Goal: Information Seeking & Learning: Stay updated

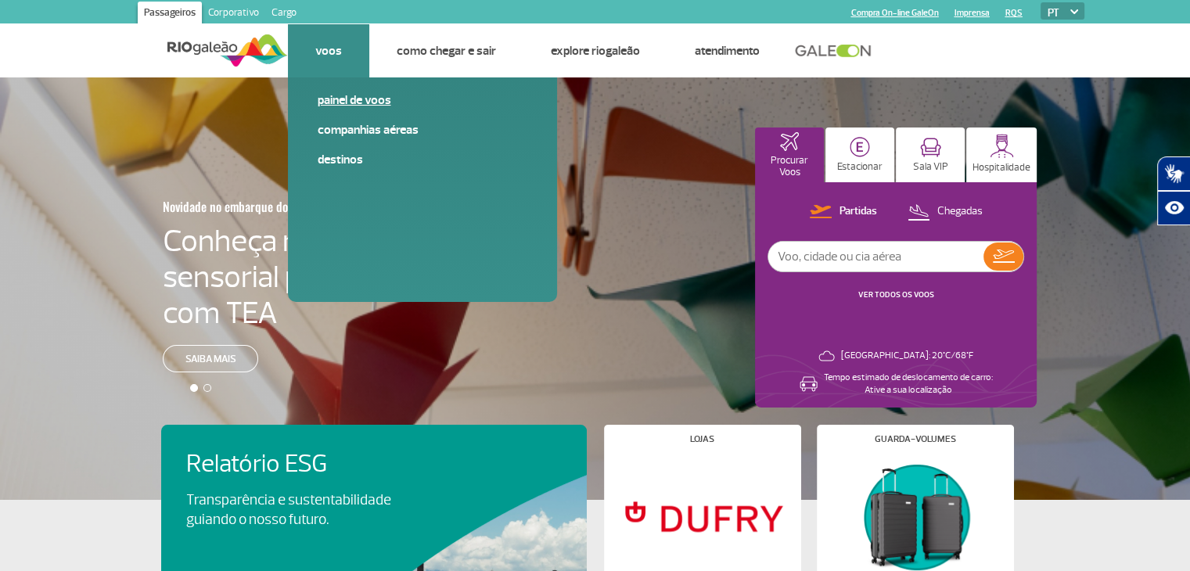
click at [339, 93] on link "Painel de voos" at bounding box center [423, 100] width 210 height 17
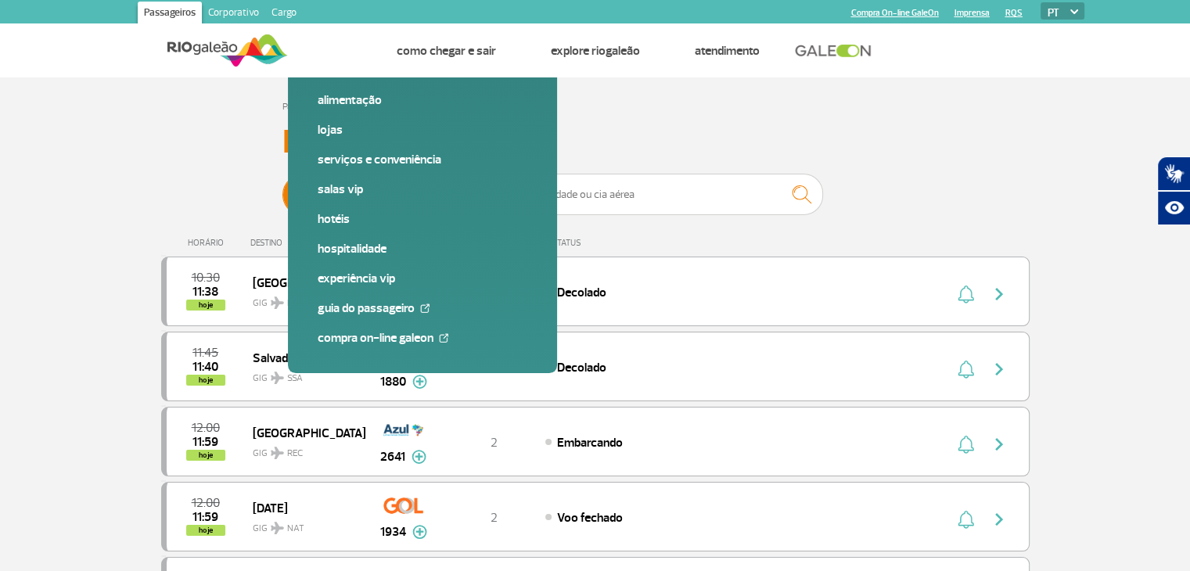
click at [451, 195] on span "Chegadas" at bounding box center [455, 194] width 45 height 41
click at [282, 187] on input "Partidas Chegadas" at bounding box center [282, 187] width 0 height 0
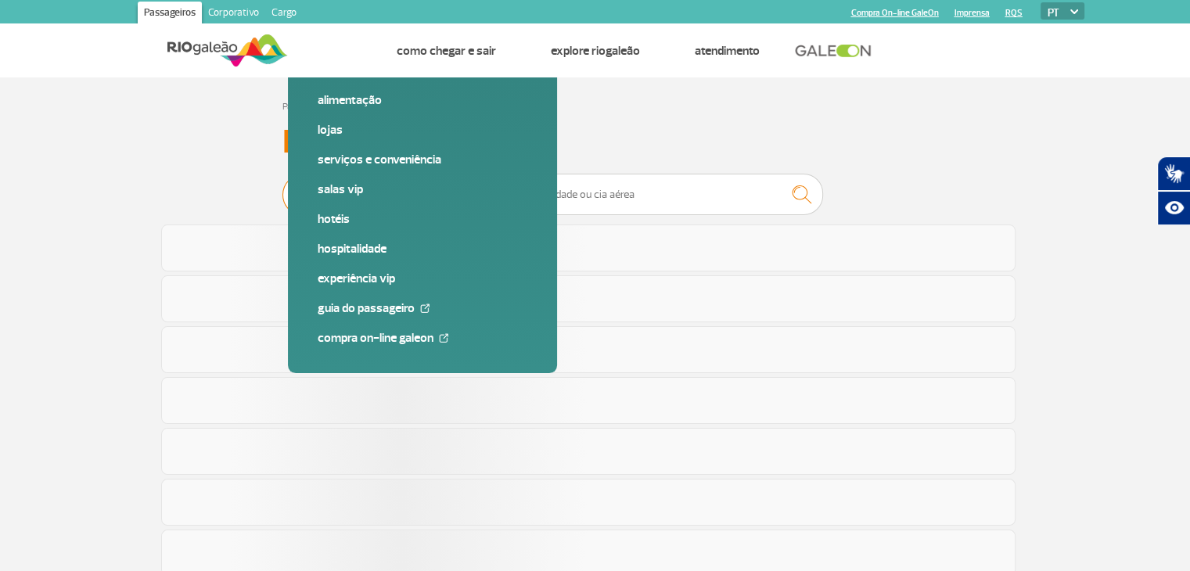
click at [319, 201] on img at bounding box center [313, 194] width 49 height 41
click at [282, 187] on input "Partidas Chegadas" at bounding box center [282, 187] width 0 height 0
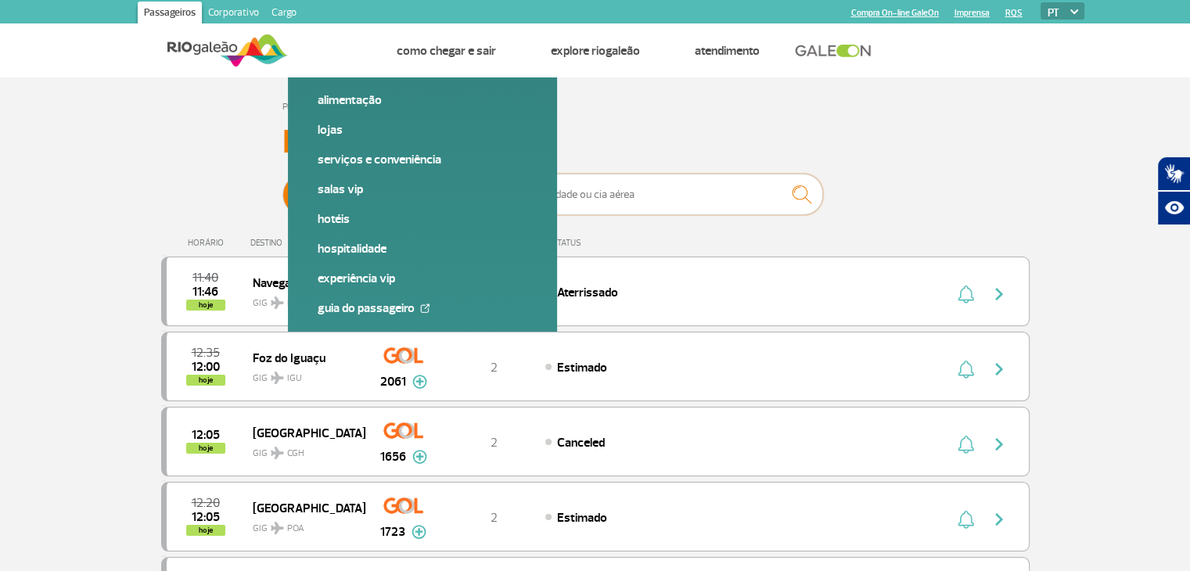
click at [580, 190] on input "text" at bounding box center [666, 194] width 313 height 41
type input "guarulhos"
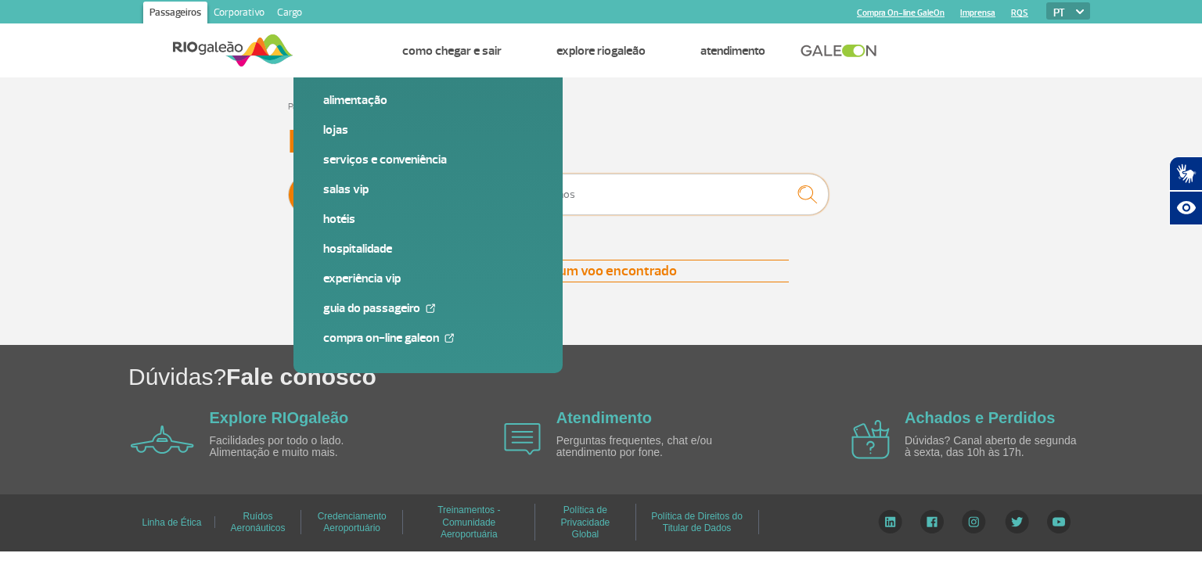
drag, startPoint x: 631, startPoint y: 198, endPoint x: 507, endPoint y: 201, distance: 123.7
click at [507, 201] on div "Partidas Chegadas guarulhos" at bounding box center [601, 197] width 626 height 47
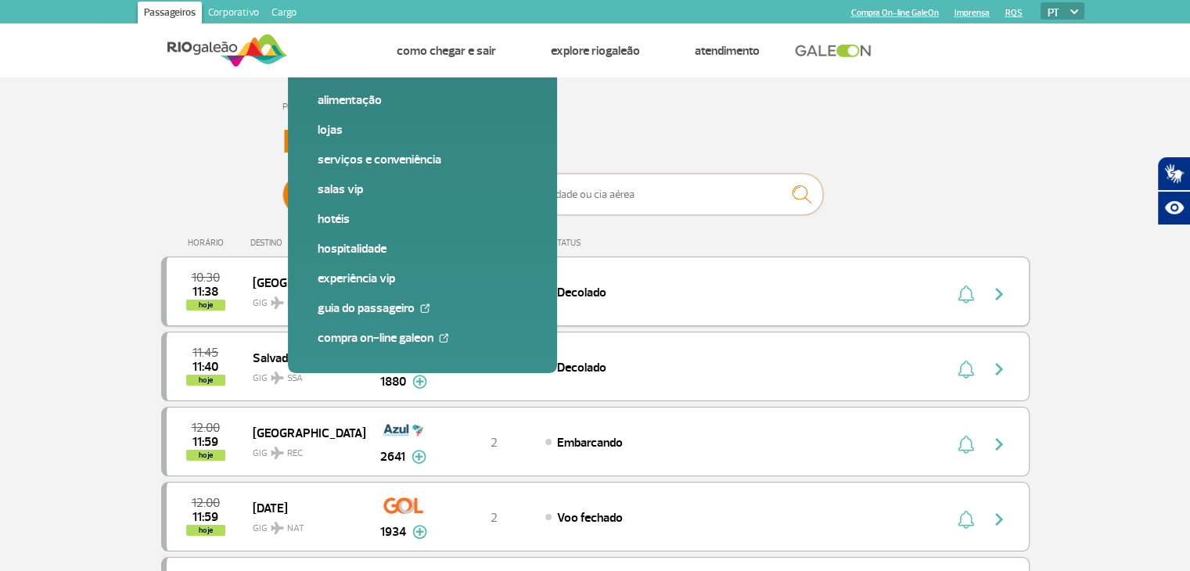
scroll to position [78, 0]
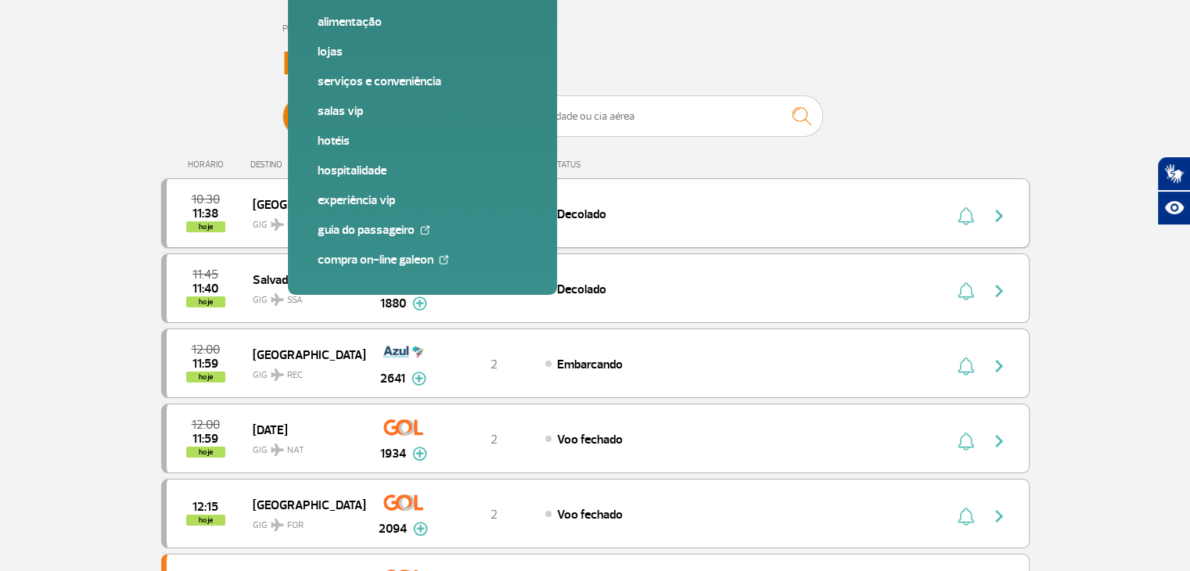
click at [214, 209] on span "11:38" at bounding box center [205, 213] width 26 height 11
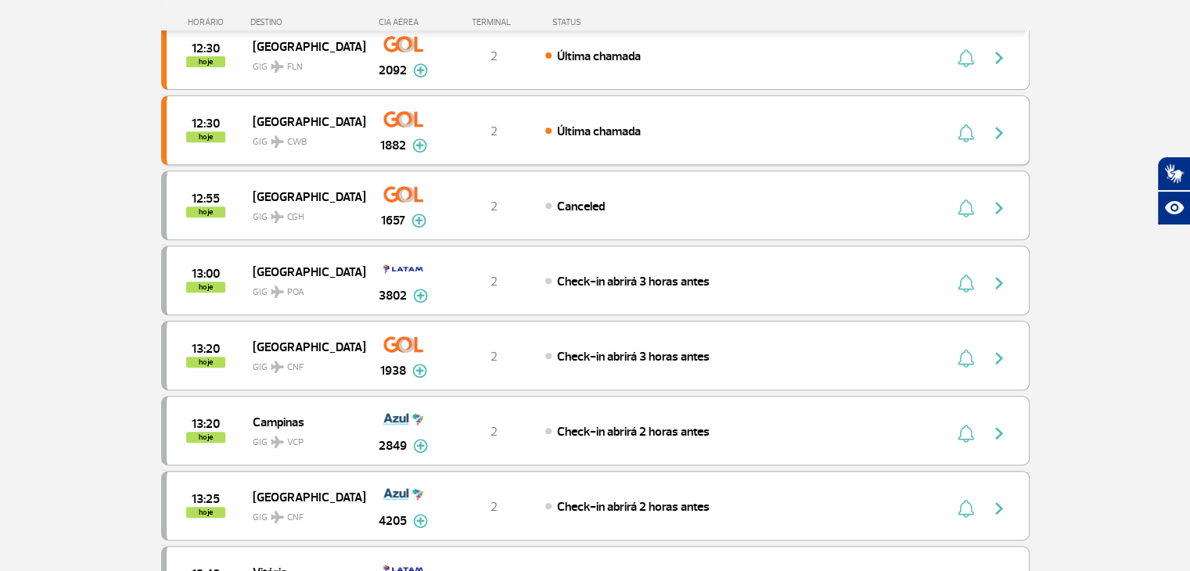
scroll to position [704, 0]
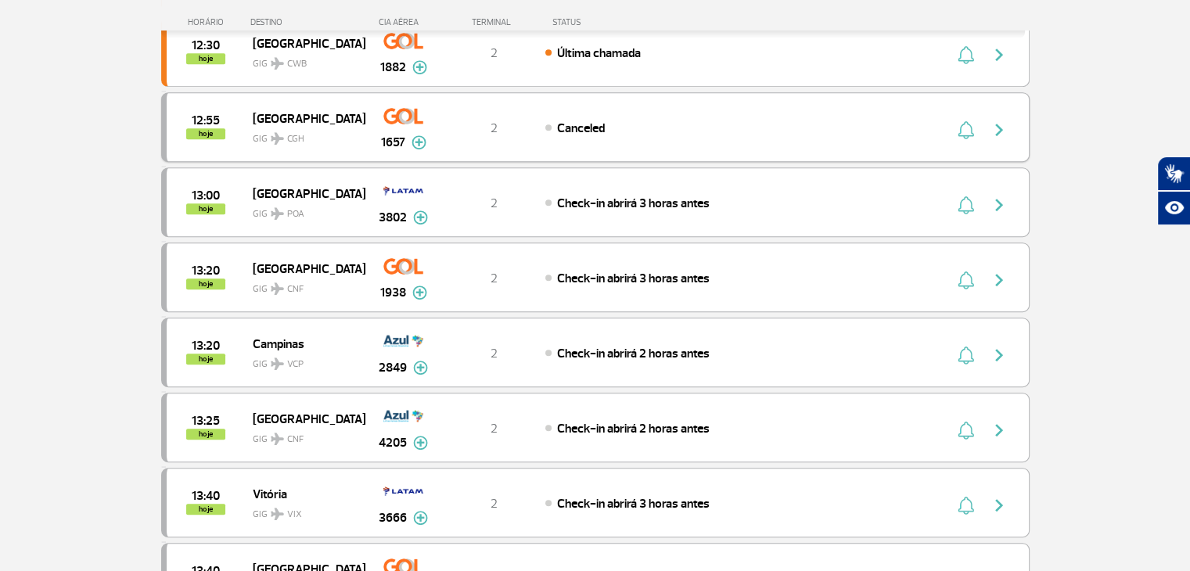
click at [419, 136] on img at bounding box center [419, 142] width 15 height 14
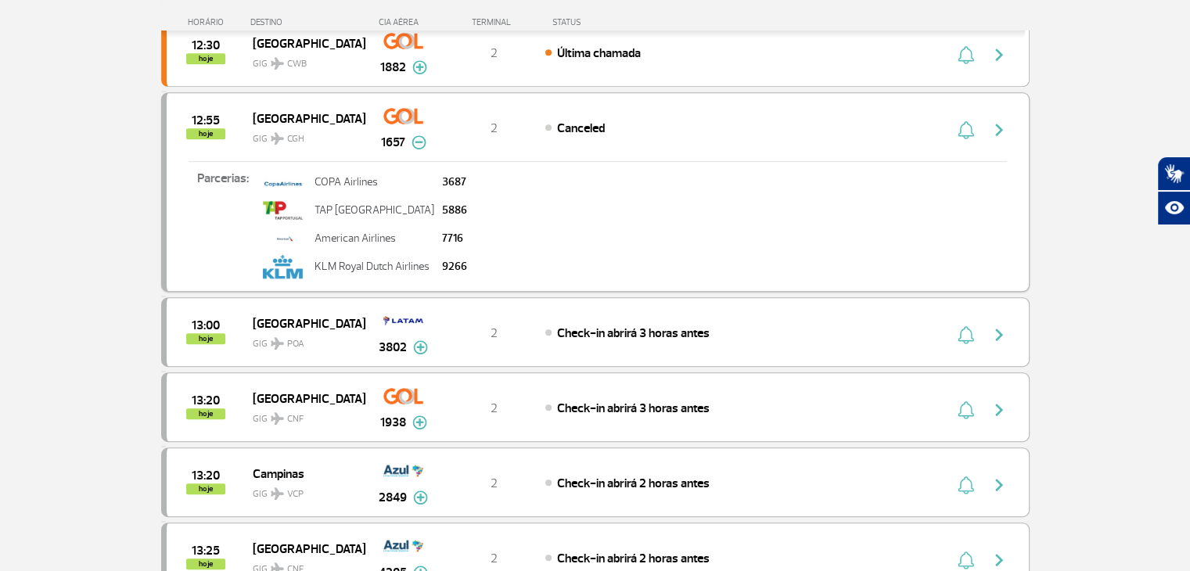
click at [419, 138] on img at bounding box center [419, 142] width 15 height 14
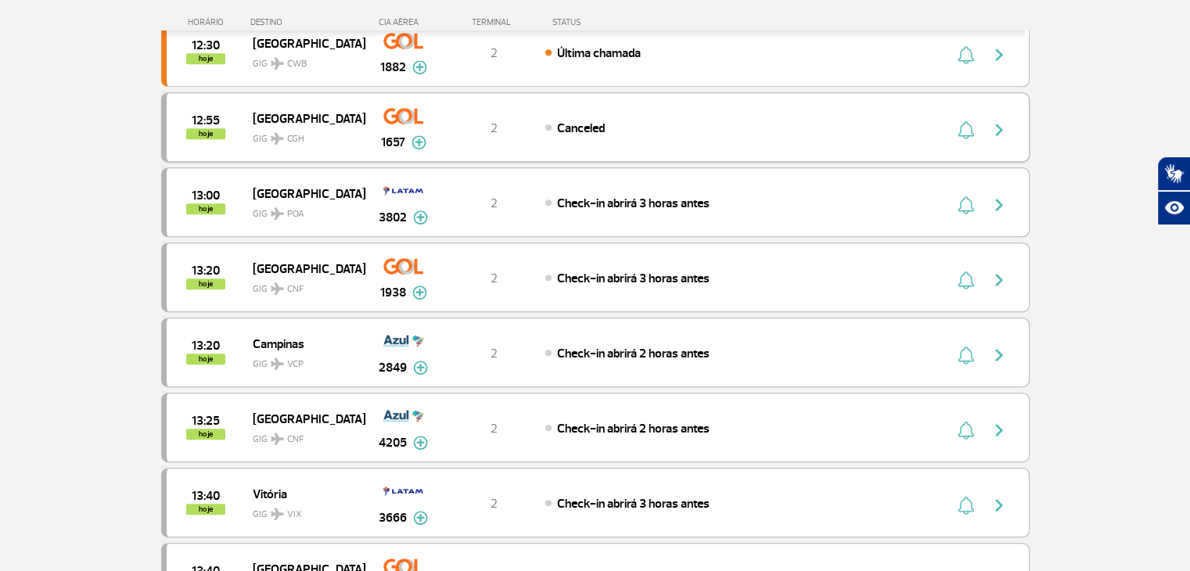
click at [998, 123] on img "button" at bounding box center [999, 129] width 19 height 19
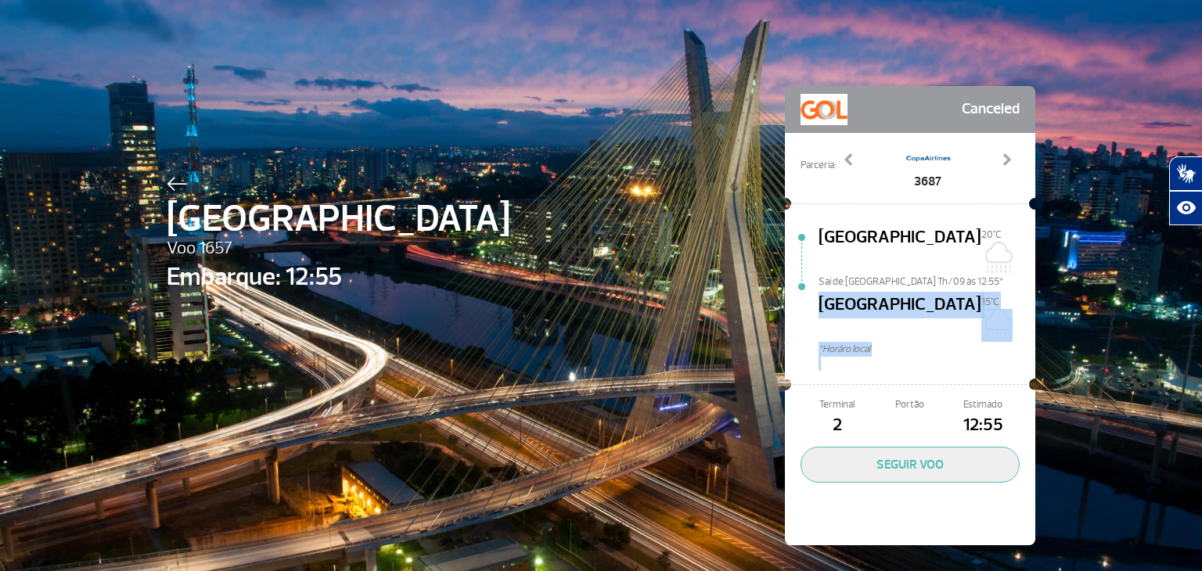
drag, startPoint x: 815, startPoint y: 289, endPoint x: 919, endPoint y: 342, distance: 116.9
click at [912, 347] on div "Canceled Parceria: 3687 5886 7716 9266 Previous Next [GEOGRAPHIC_DATA][DATE]C […" at bounding box center [910, 315] width 250 height 459
click at [933, 371] on div at bounding box center [910, 384] width 239 height 27
click at [995, 242] on img at bounding box center [996, 257] width 31 height 31
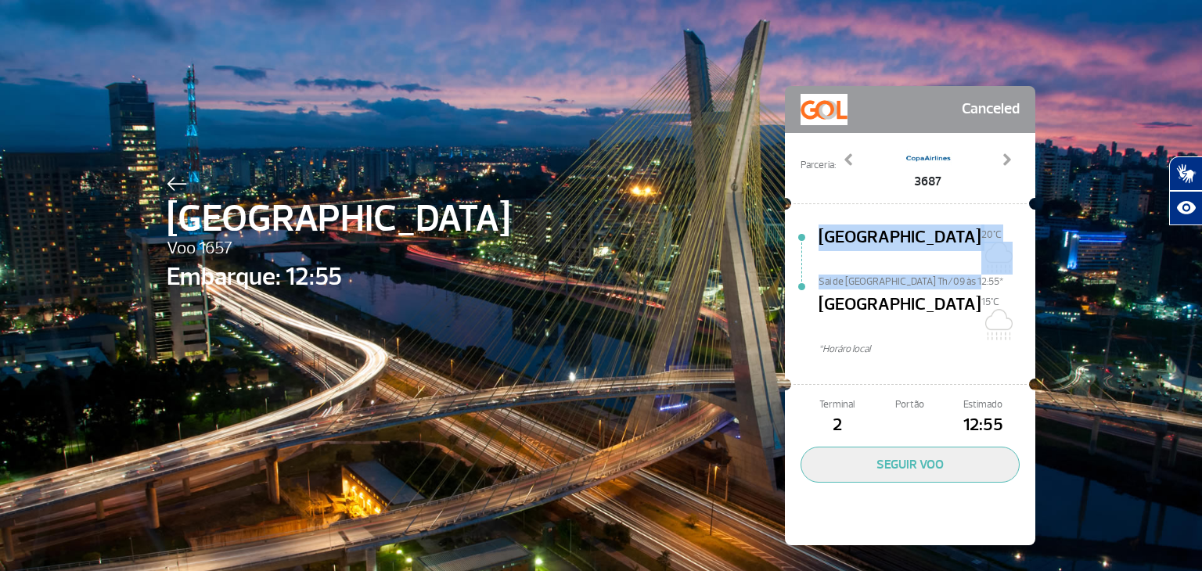
drag, startPoint x: 811, startPoint y: 267, endPoint x: 955, endPoint y: 264, distance: 143.2
click at [955, 264] on div "[GEOGRAPHIC_DATA][DATE]C Sai de [GEOGRAPHIC_DATA] Th/09 às 12:55* [GEOGRAPHIC_D…" at bounding box center [910, 294] width 250 height 163
click at [955, 275] on span "Sai de [GEOGRAPHIC_DATA] Th/09 às 12:55*" at bounding box center [926, 280] width 217 height 11
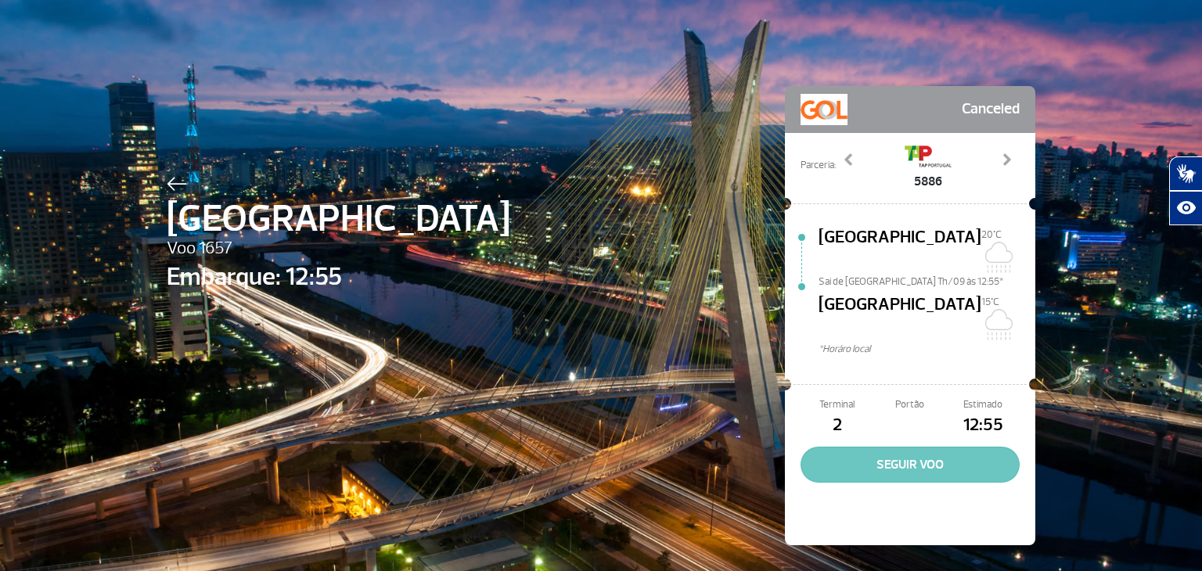
click at [900, 447] on button "SEGUIR VOO" at bounding box center [909, 465] width 219 height 36
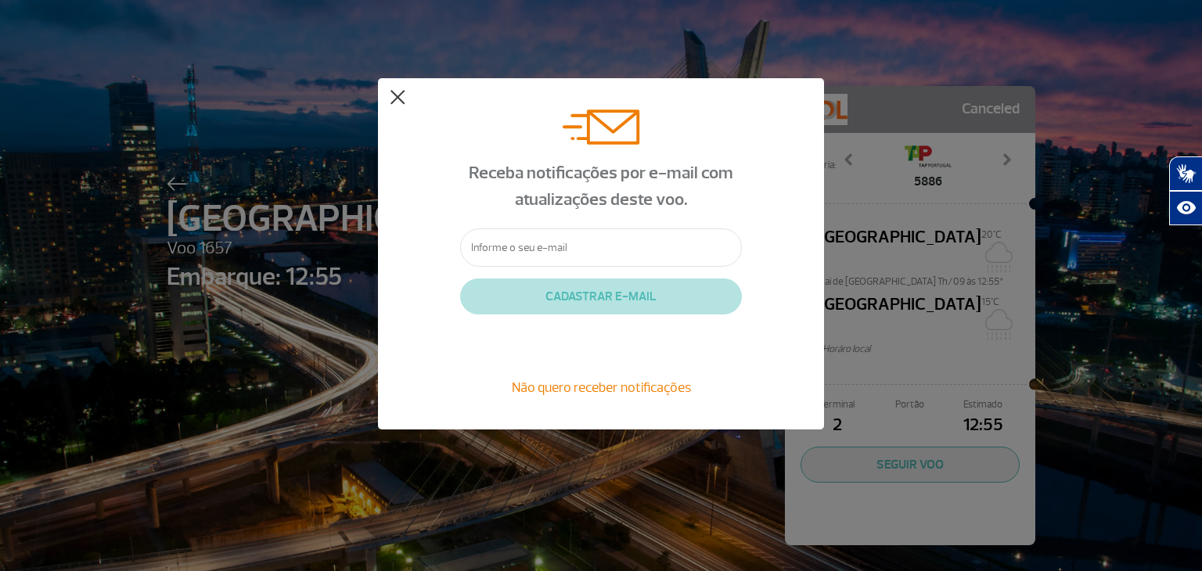
click at [397, 104] on button at bounding box center [398, 98] width 16 height 16
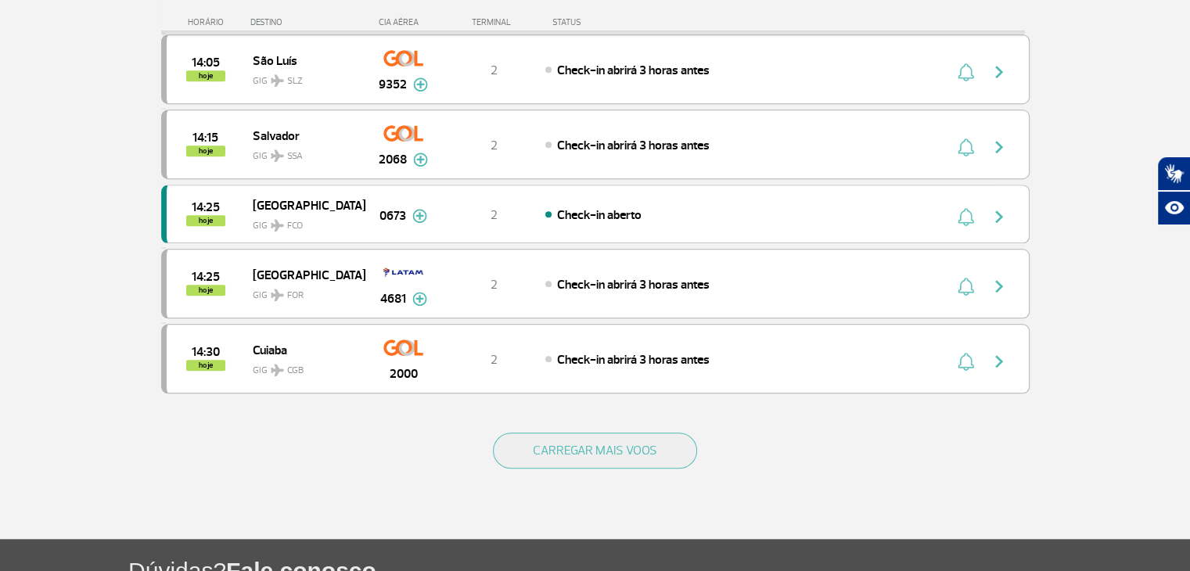
scroll to position [1487, 0]
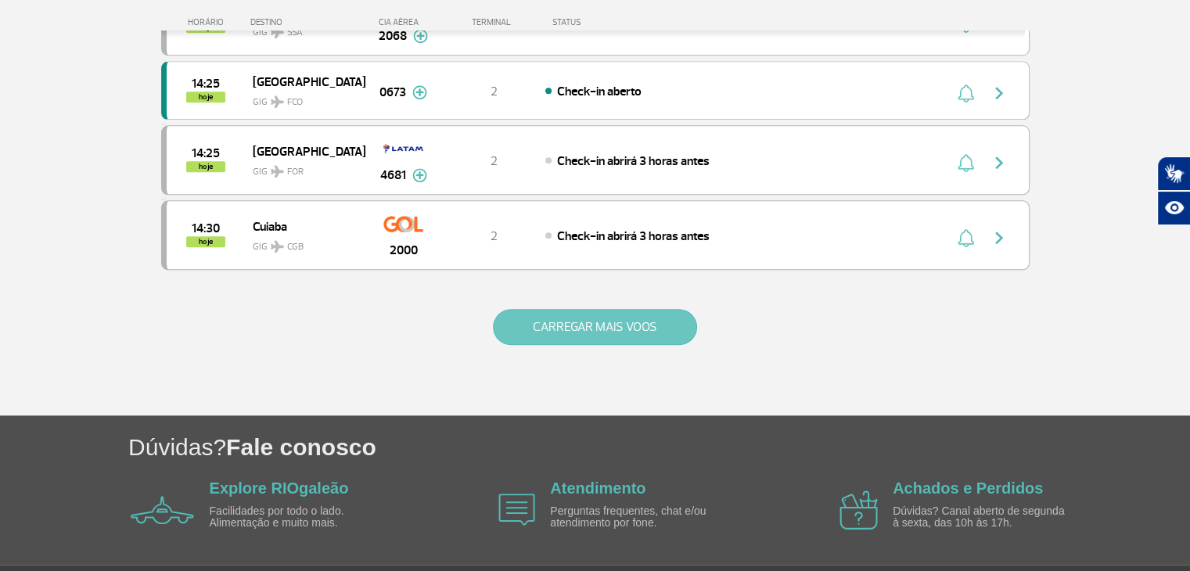
click at [628, 321] on button "CARREGAR MAIS VOOS" at bounding box center [595, 327] width 204 height 36
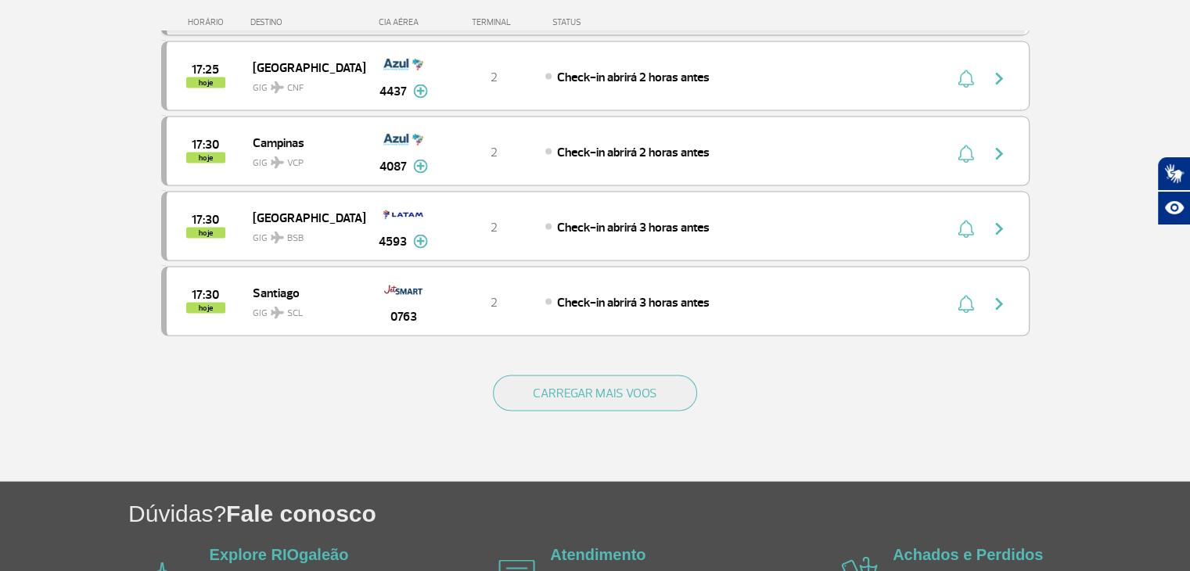
scroll to position [3015, 0]
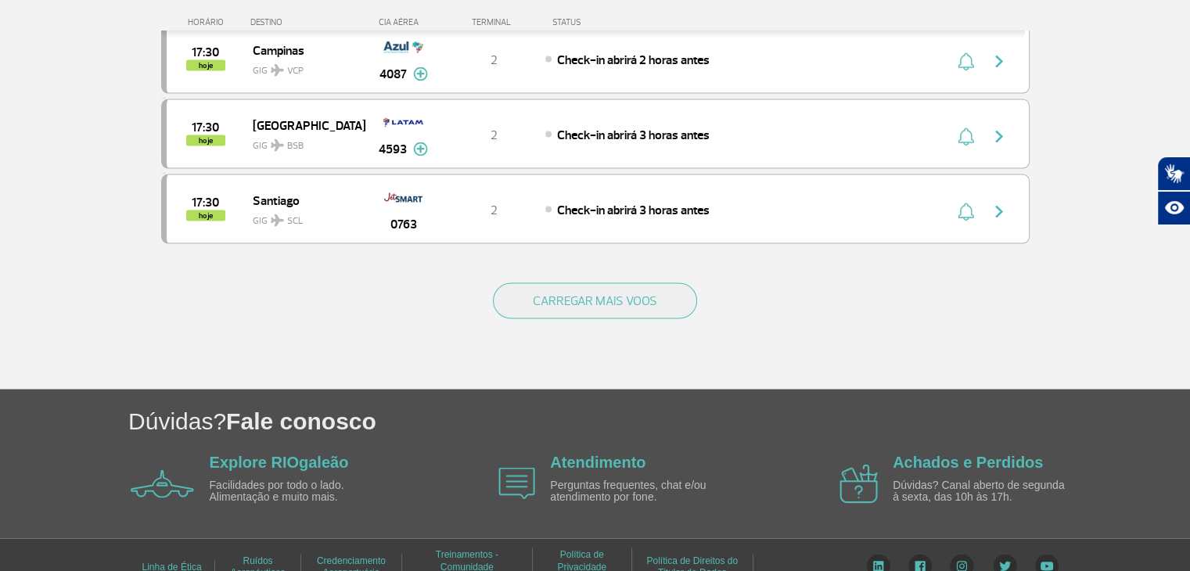
click at [639, 284] on button "CARREGAR MAIS VOOS" at bounding box center [595, 301] width 204 height 36
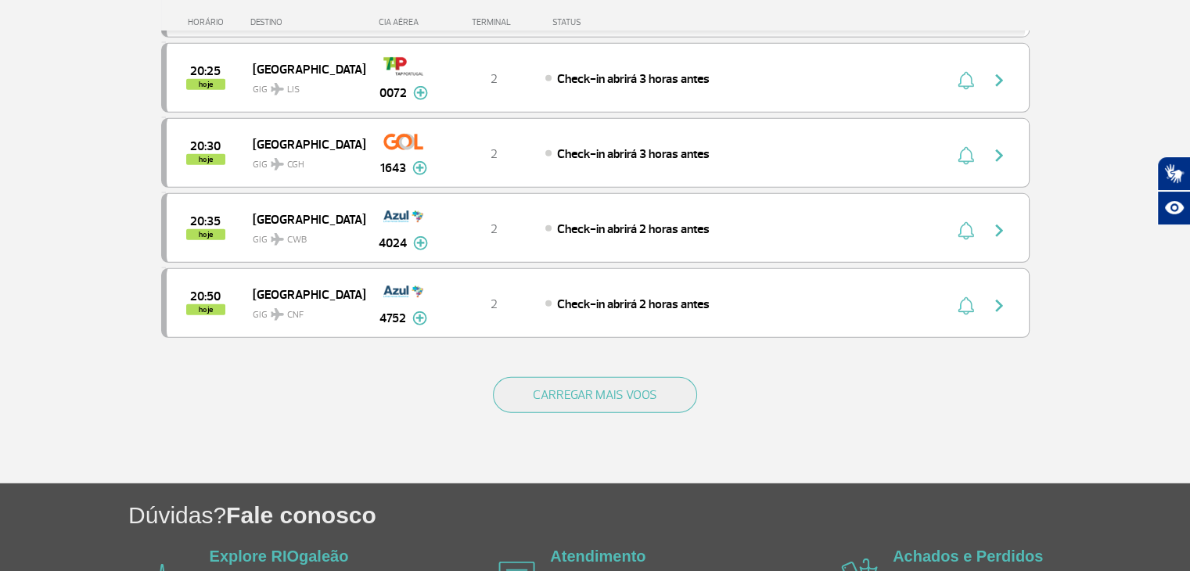
scroll to position [4504, 0]
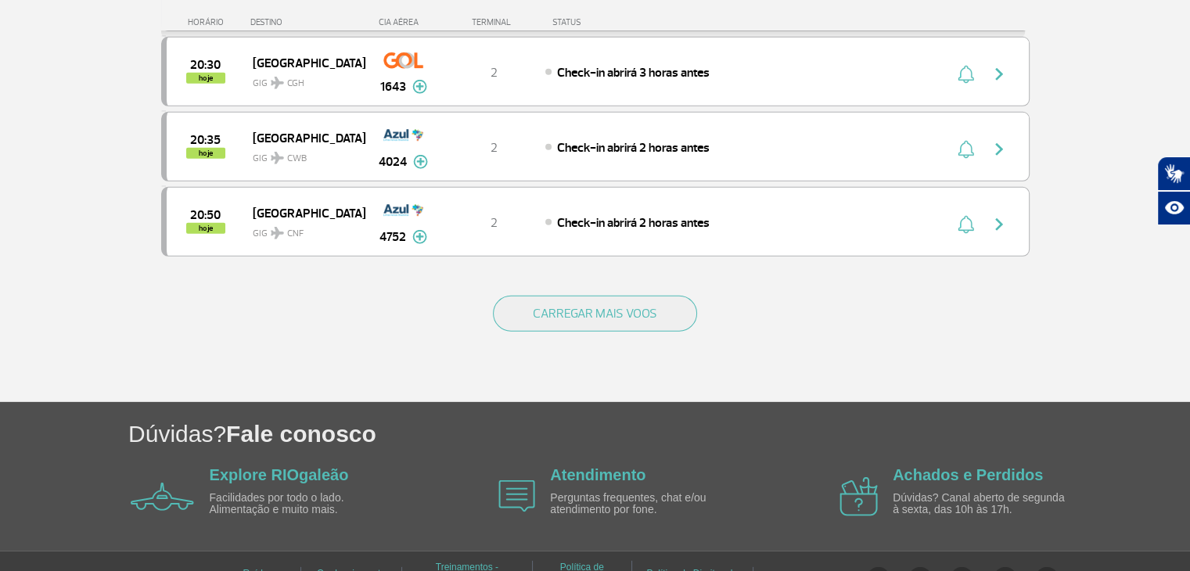
click at [639, 296] on button "CARREGAR MAIS VOOS" at bounding box center [595, 314] width 204 height 36
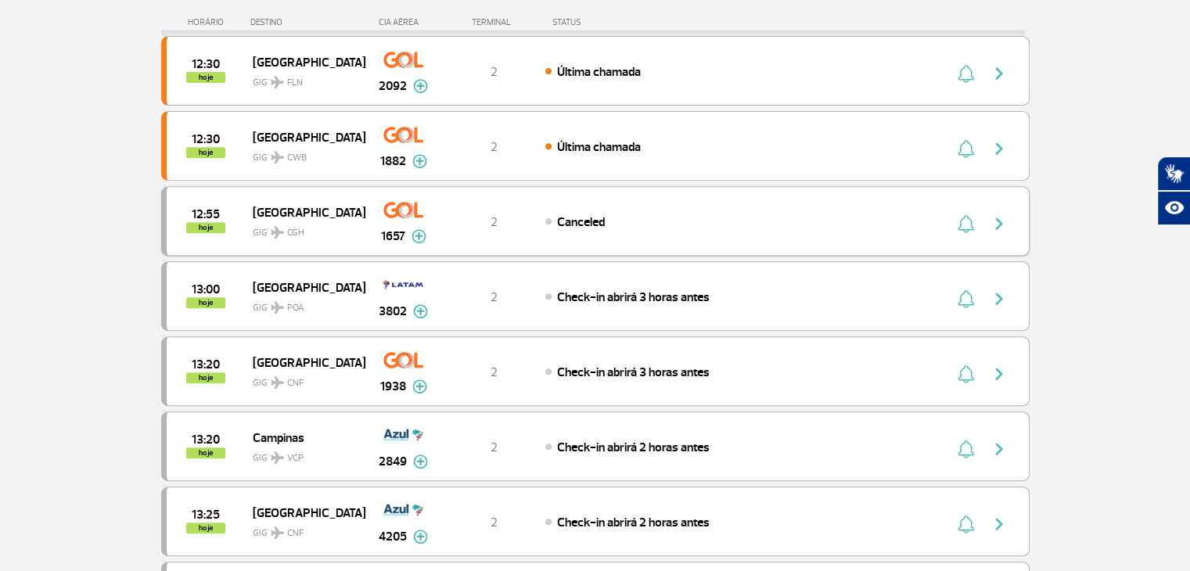
scroll to position [626, 0]
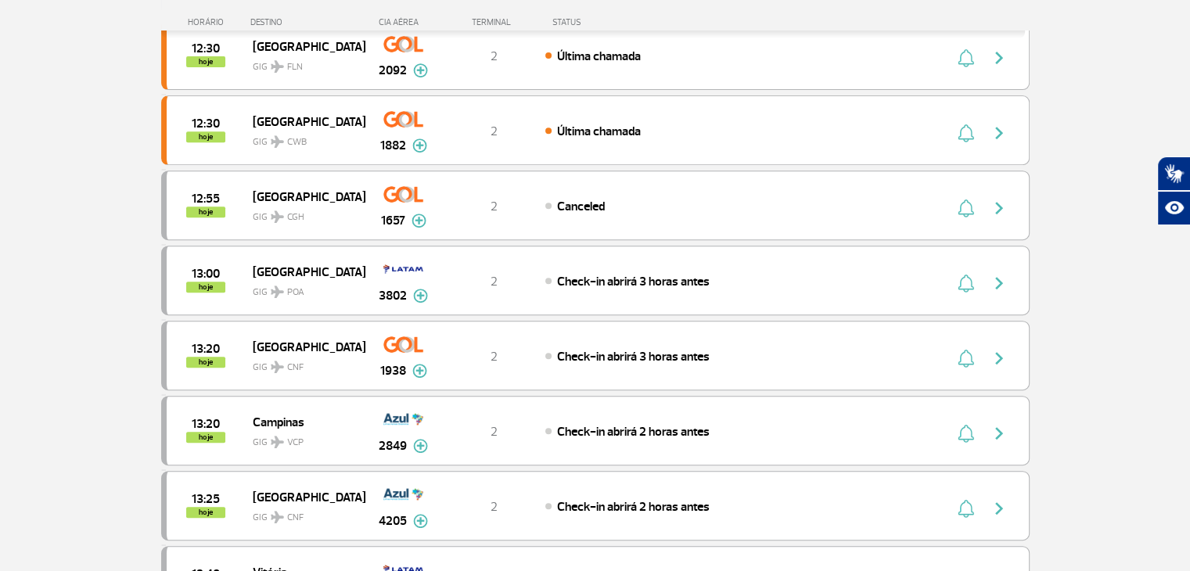
drag, startPoint x: 438, startPoint y: 298, endPoint x: 116, endPoint y: 204, distance: 335.8
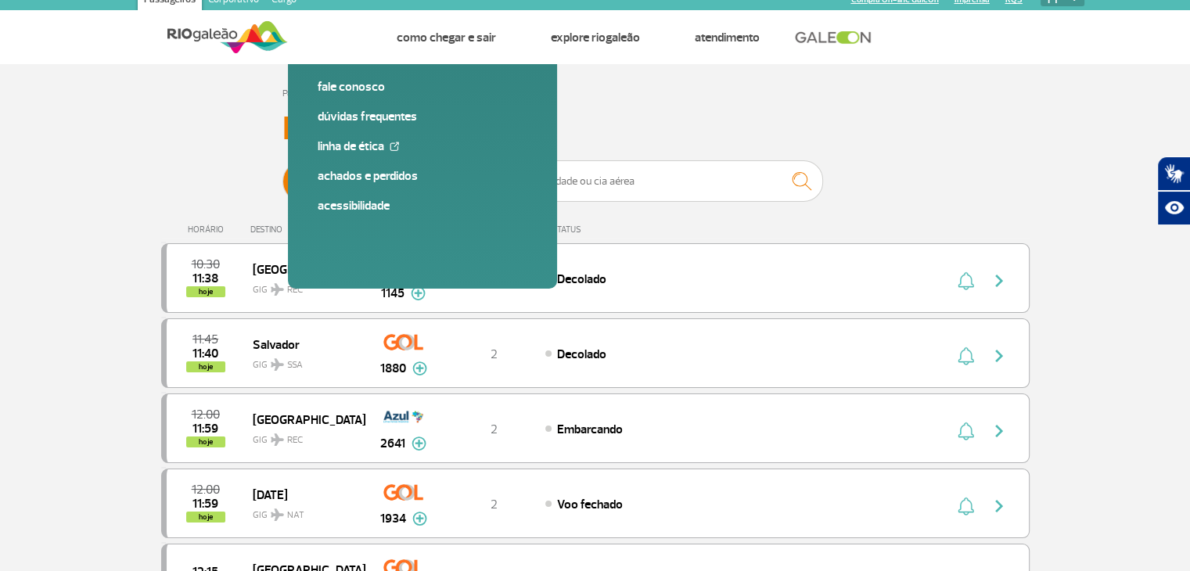
scroll to position [0, 0]
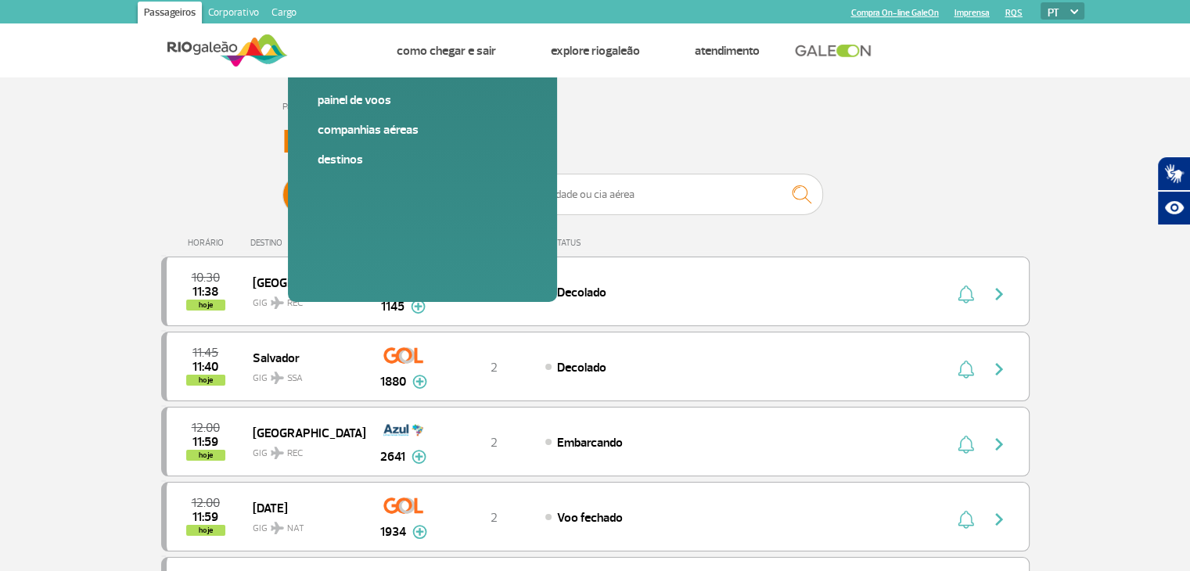
click at [214, 54] on img at bounding box center [227, 50] width 120 height 38
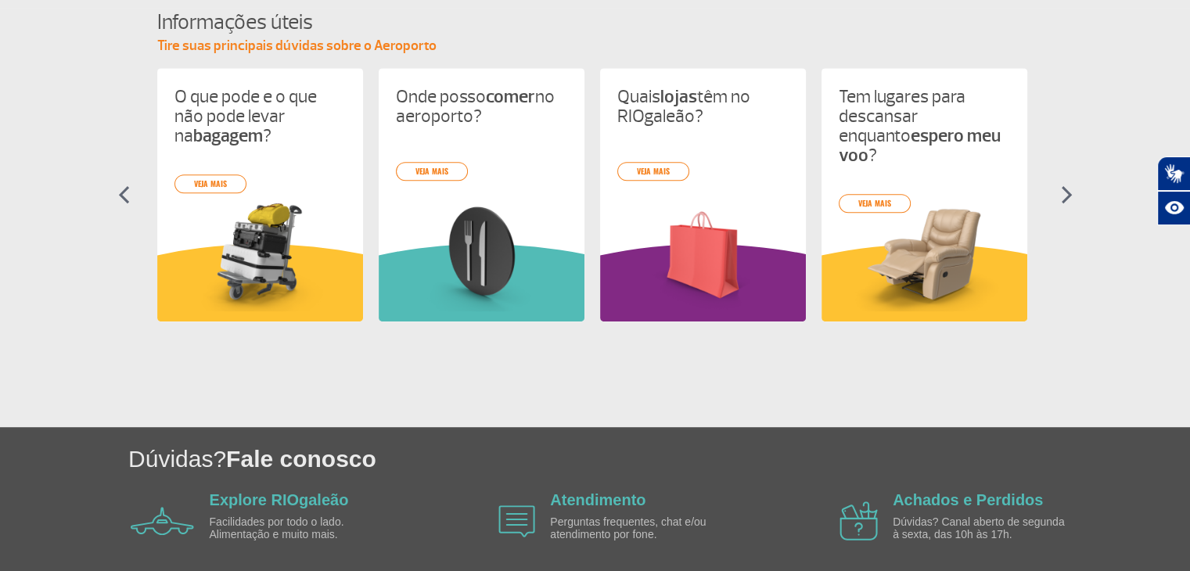
scroll to position [704, 0]
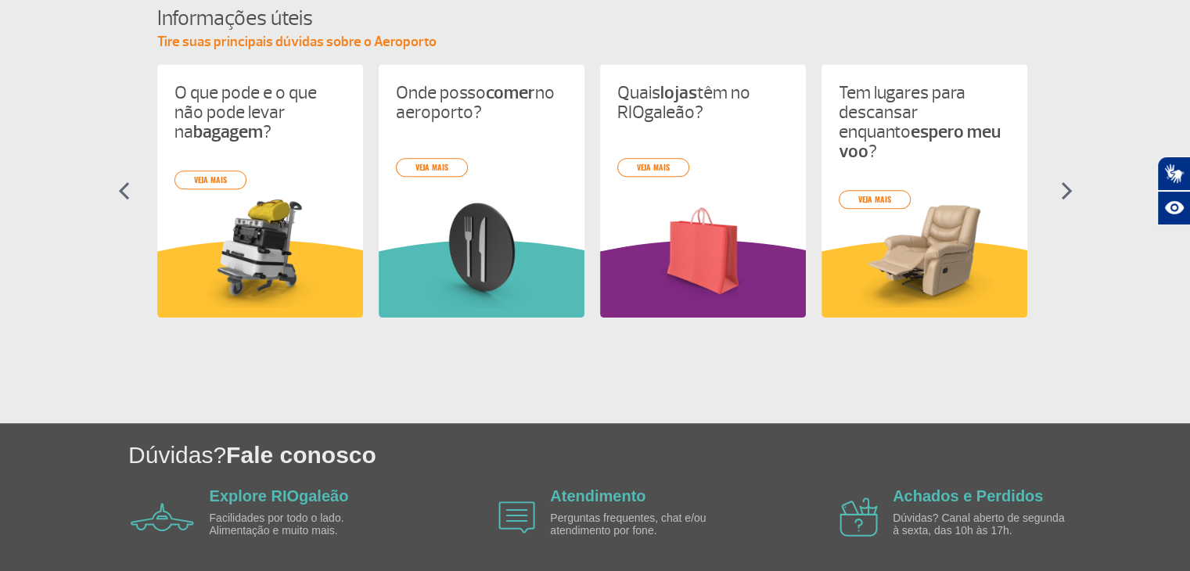
click at [974, 394] on section "Informações úteis Tire suas principais dúvidas sobre o Aeroporto O que pode e o…" at bounding box center [595, 213] width 1190 height 419
drag, startPoint x: 174, startPoint y: 81, endPoint x: 297, endPoint y: 139, distance: 136.5
click at [297, 139] on div "O que pode e o que não pode levar na bagagem ? veja mais Onde posso comer no ae…" at bounding box center [595, 205] width 876 height 282
click at [297, 142] on h4 "O que pode e o que não pode levar na bagagem ?" at bounding box center [259, 118] width 171 height 71
drag, startPoint x: 267, startPoint y: 148, endPoint x: 509, endPoint y: 167, distance: 242.6
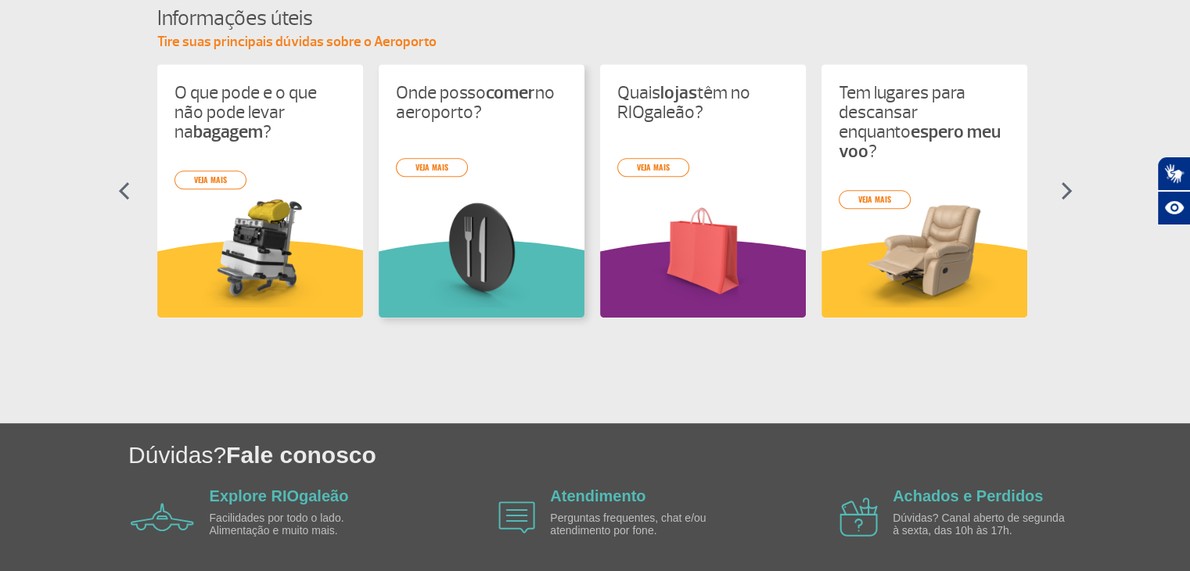
click at [507, 167] on div "O que pode e o que não pode levar na bagagem ? veja mais Onde posso comer no ae…" at bounding box center [595, 205] width 876 height 282
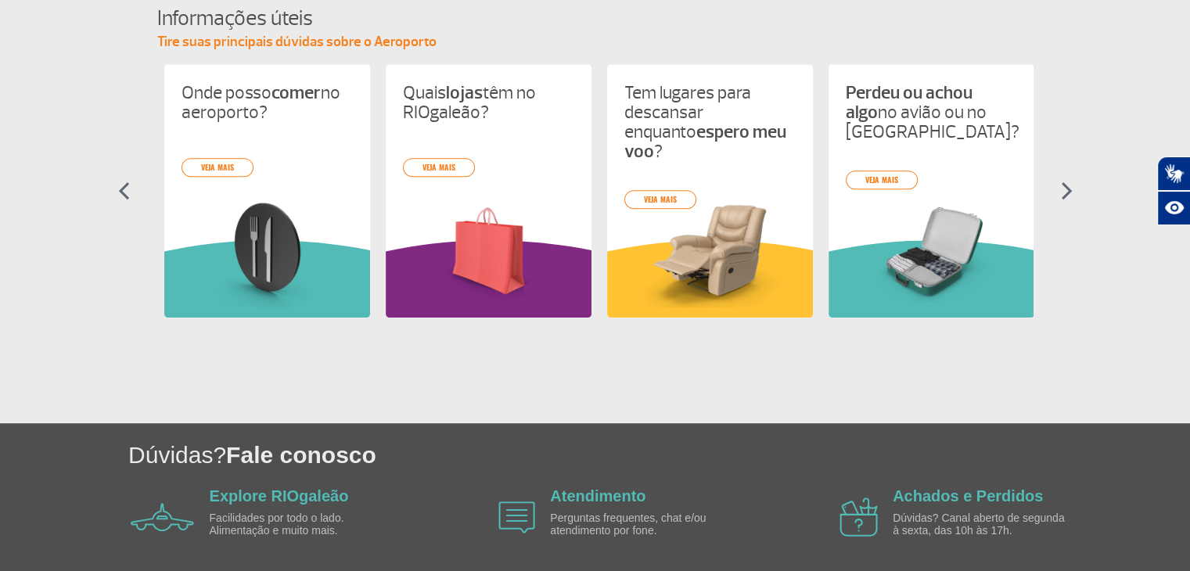
drag, startPoint x: 542, startPoint y: 176, endPoint x: 334, endPoint y: 176, distance: 208.1
click at [334, 176] on div "O que pode e o que não pode levar na bagagem ? veja mais Onde posso comer no ae…" at bounding box center [595, 205] width 876 height 282
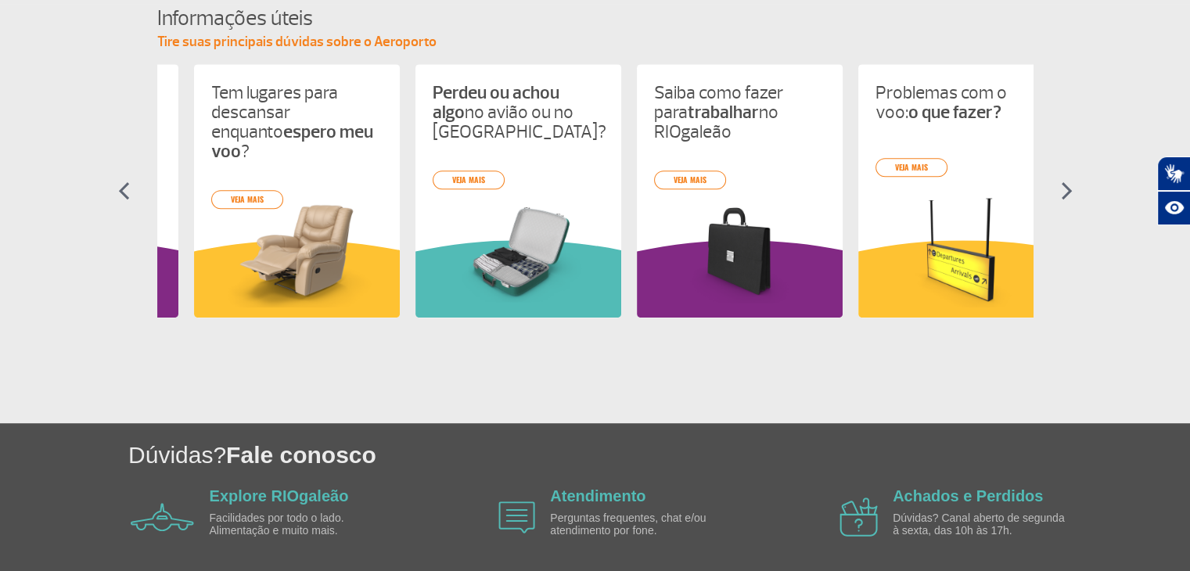
drag, startPoint x: 775, startPoint y: 294, endPoint x: 369, endPoint y: 310, distance: 406.4
click at [369, 310] on div "O que pode e o que não pode levar na bagagem ? veja mais Onde posso comer no ae…" at bounding box center [595, 205] width 876 height 282
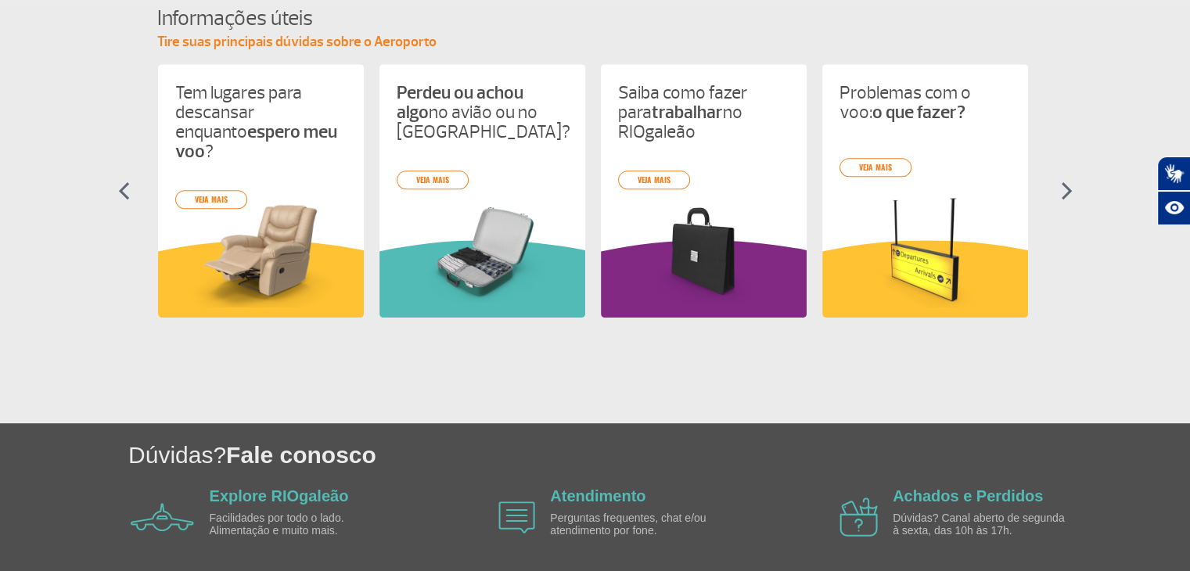
scroll to position [0, 670]
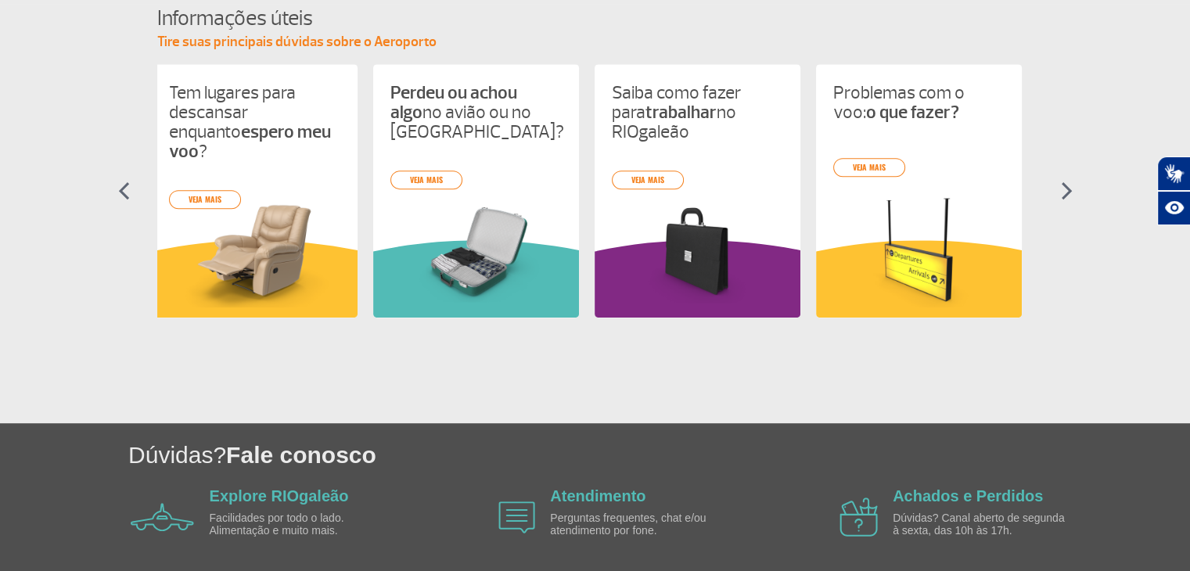
drag, startPoint x: 884, startPoint y: 289, endPoint x: 148, endPoint y: 266, distance: 736.6
click at [149, 266] on section "Informações úteis Tire suas principais dúvidas sobre o Aeroporto O que pode e o…" at bounding box center [595, 175] width 1190 height 342
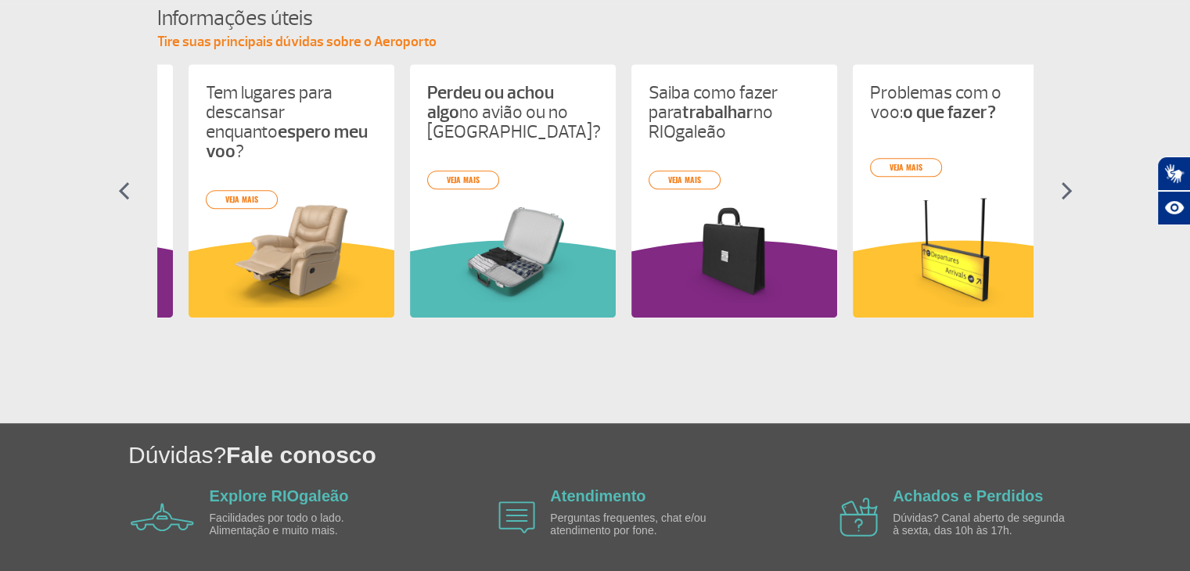
scroll to position [0, 517]
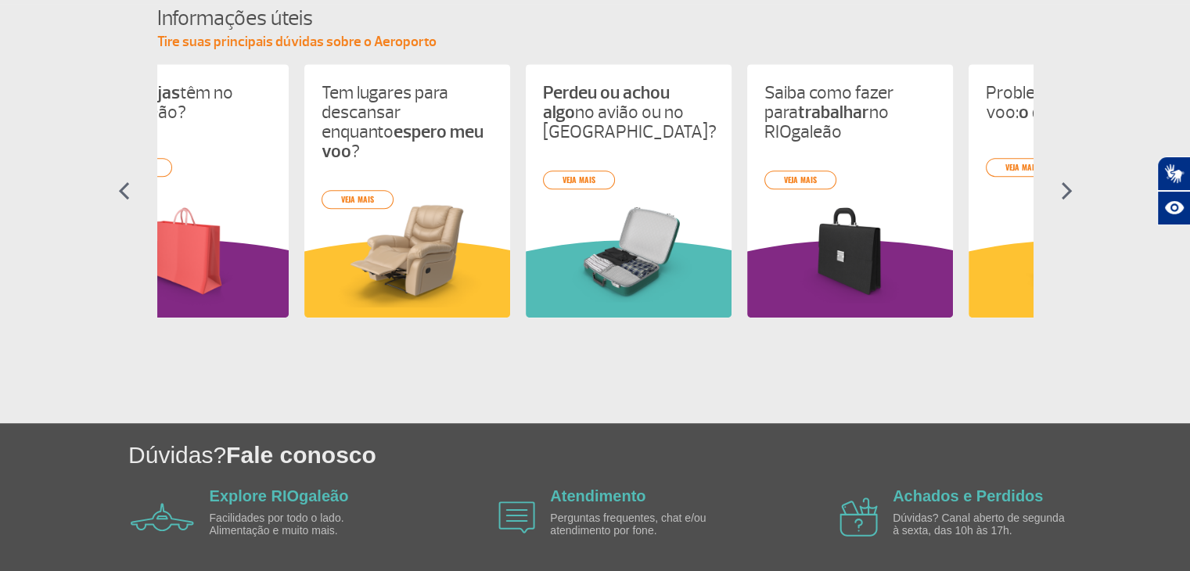
drag, startPoint x: 193, startPoint y: 262, endPoint x: 1092, endPoint y: 267, distance: 899.0
click at [1014, 263] on div "O que pode e o que não pode levar na bagagem ? veja mais Onde posso comer no ae…" at bounding box center [595, 205] width 876 height 282
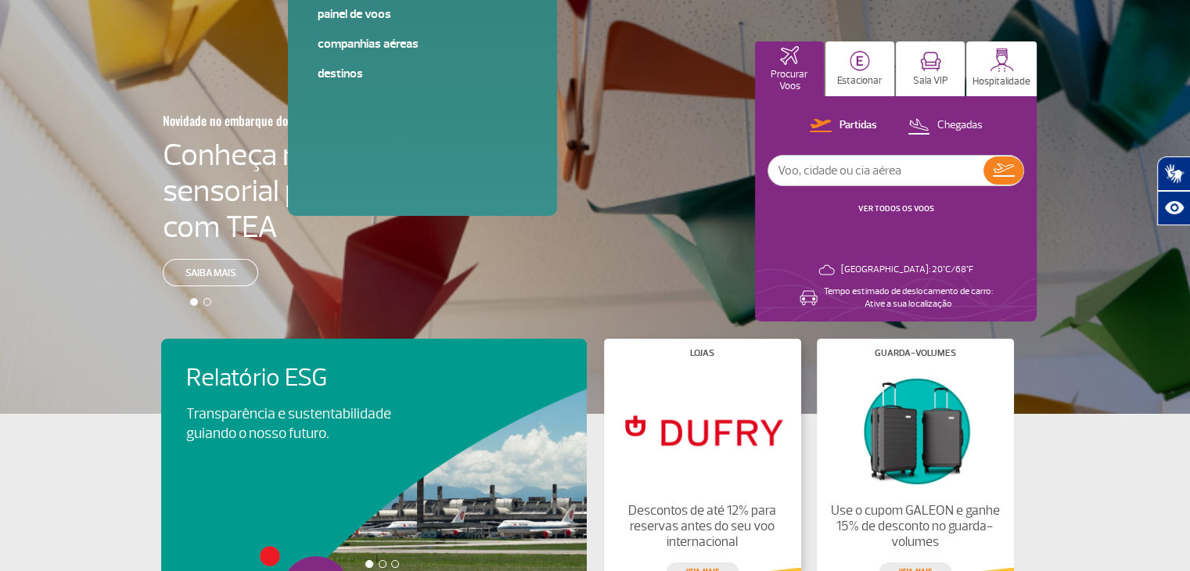
scroll to position [0, 0]
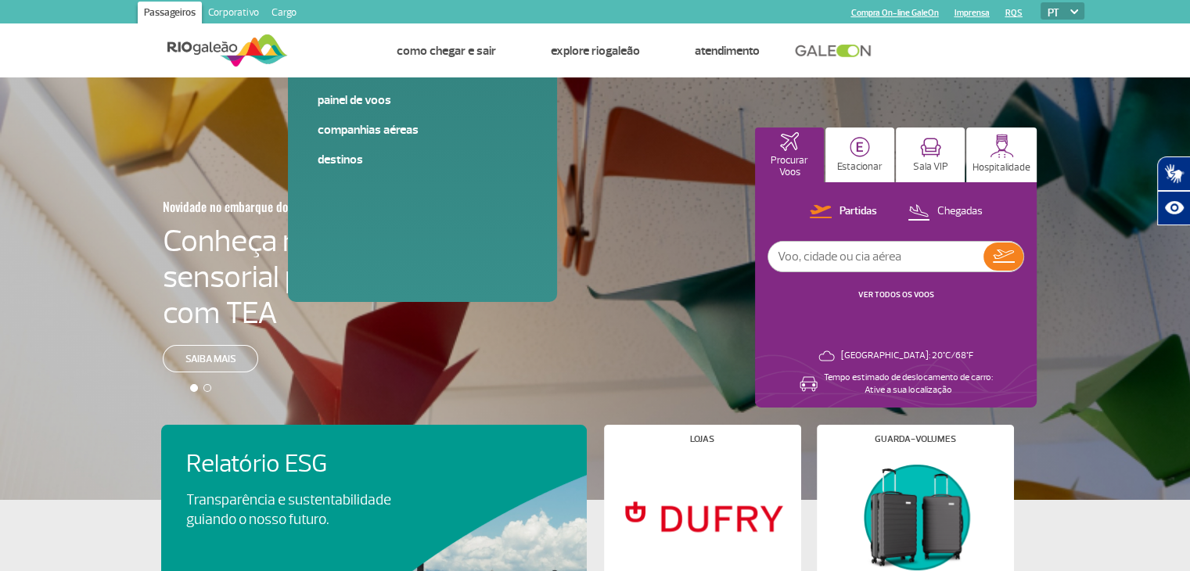
click at [972, 14] on link "Imprensa" at bounding box center [972, 13] width 35 height 10
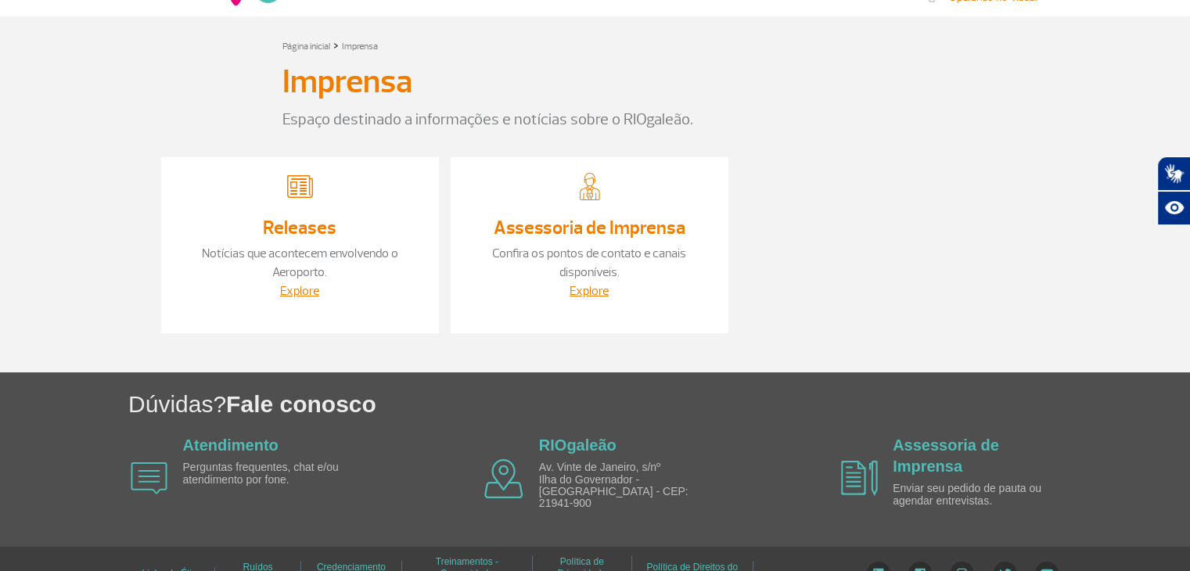
scroll to position [78, 0]
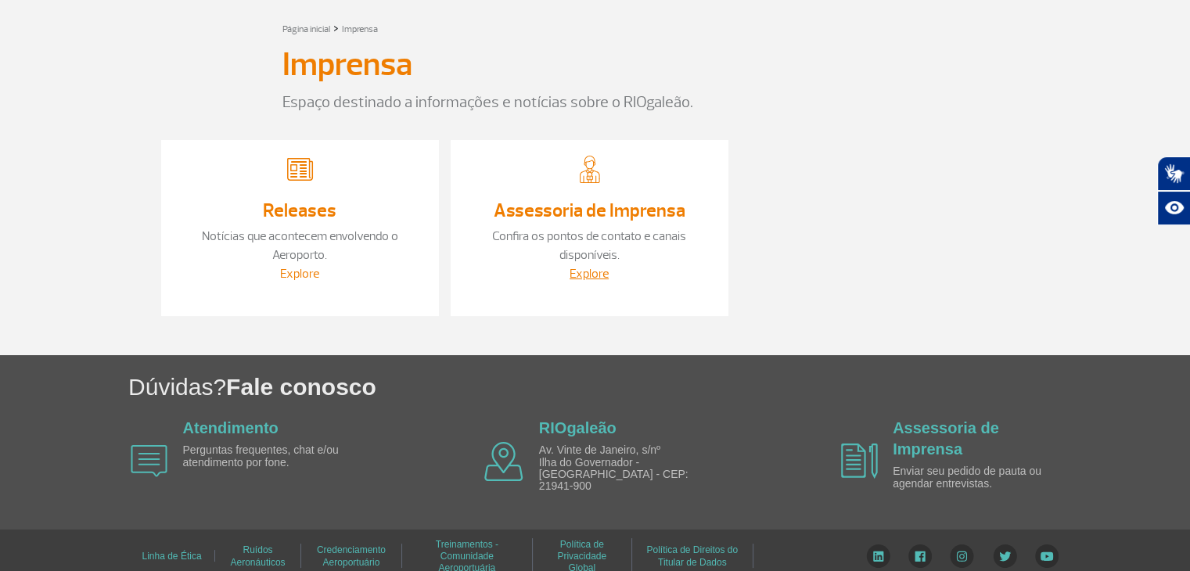
click at [314, 268] on link "Explore" at bounding box center [299, 274] width 39 height 16
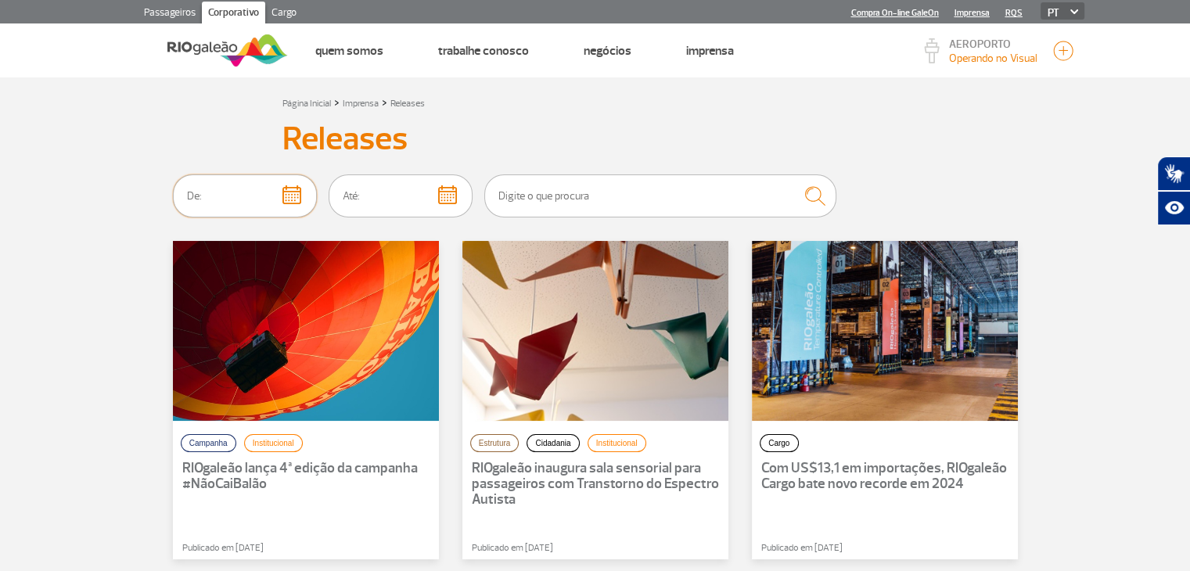
click at [286, 196] on input "text" at bounding box center [245, 195] width 144 height 43
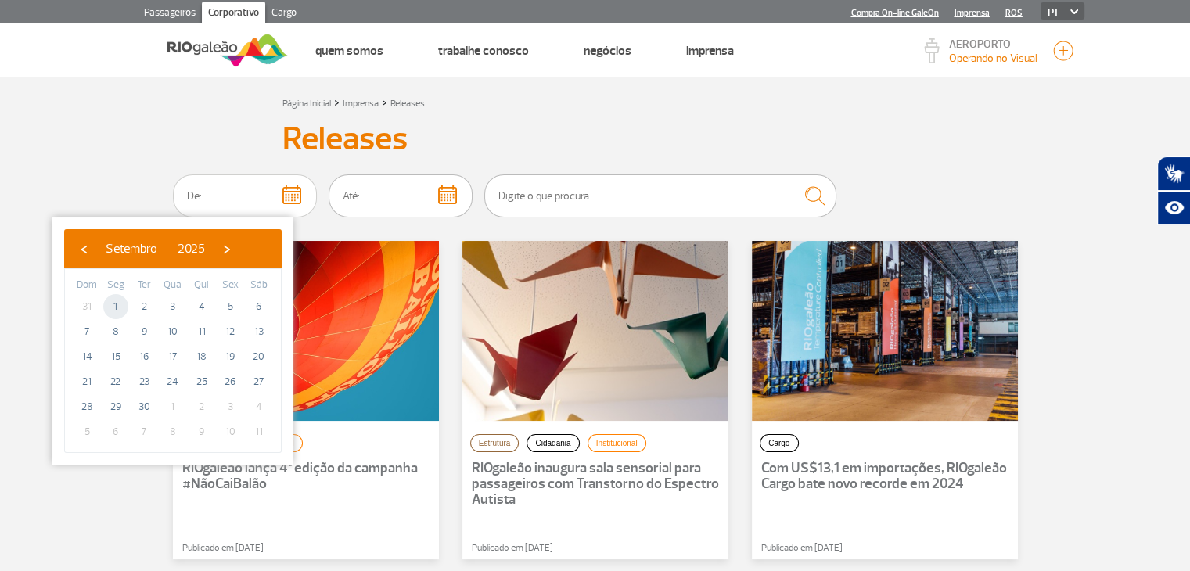
click at [119, 307] on span "1" at bounding box center [115, 306] width 25 height 25
type input "[DATE]"
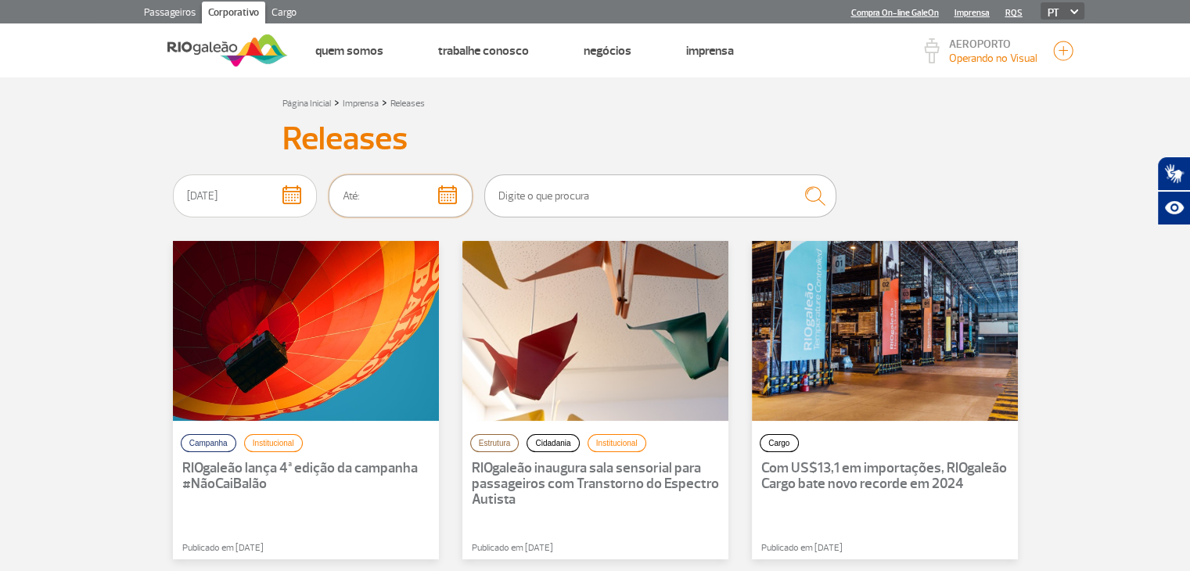
click at [390, 207] on input "text" at bounding box center [401, 195] width 144 height 43
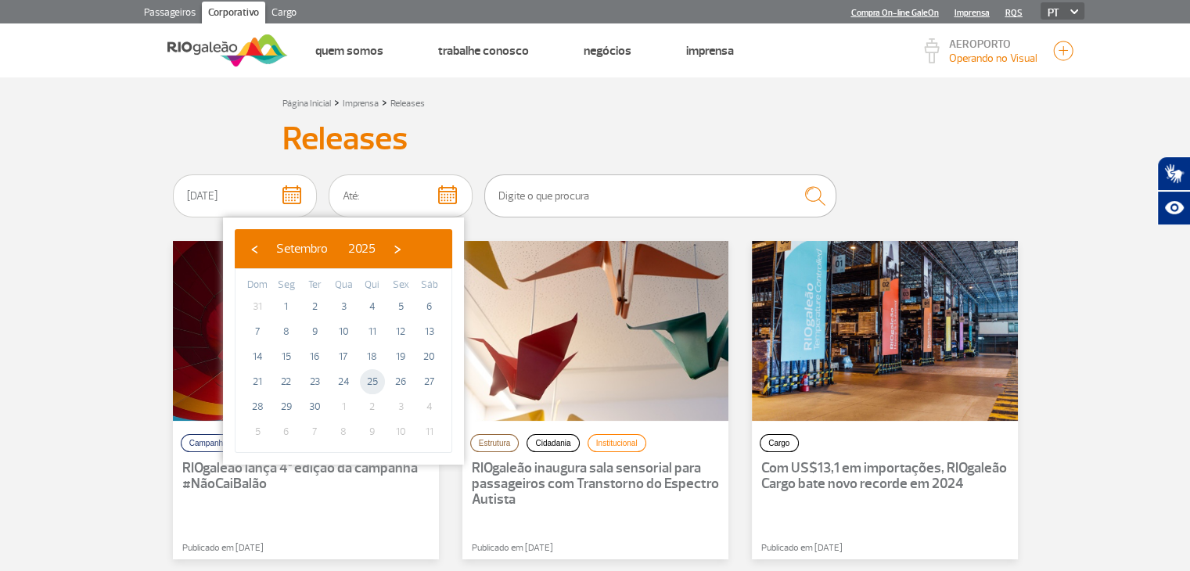
click at [376, 380] on tr "21 22 23 24 25 26 27" at bounding box center [343, 381] width 200 height 25
click at [376, 380] on span "25" at bounding box center [372, 381] width 25 height 25
type input "[DATE]"
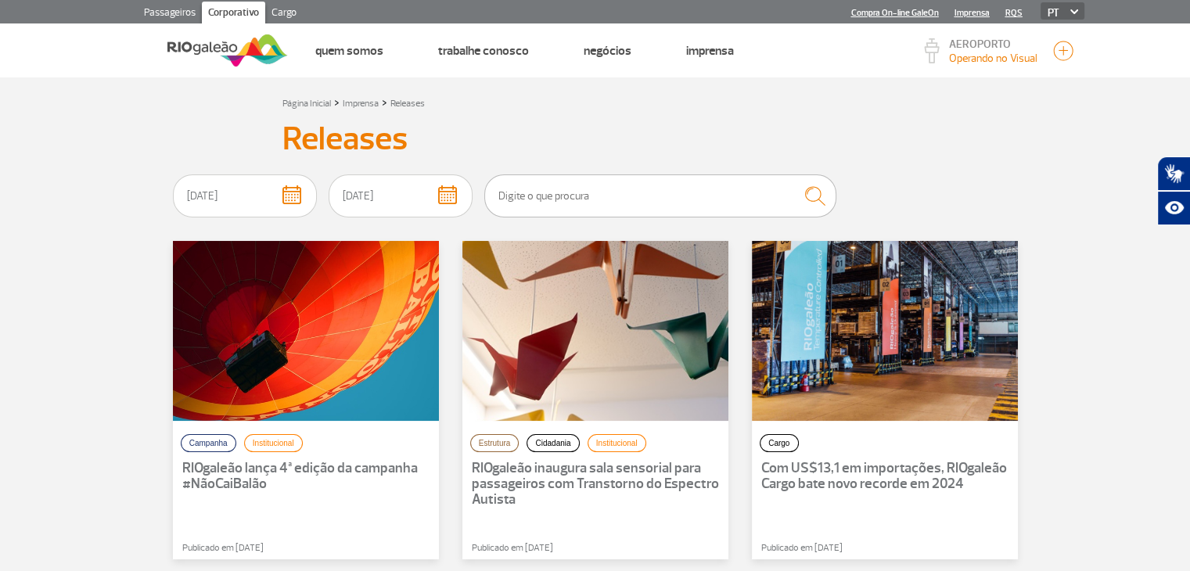
click at [833, 195] on img "submit" at bounding box center [814, 196] width 35 height 34
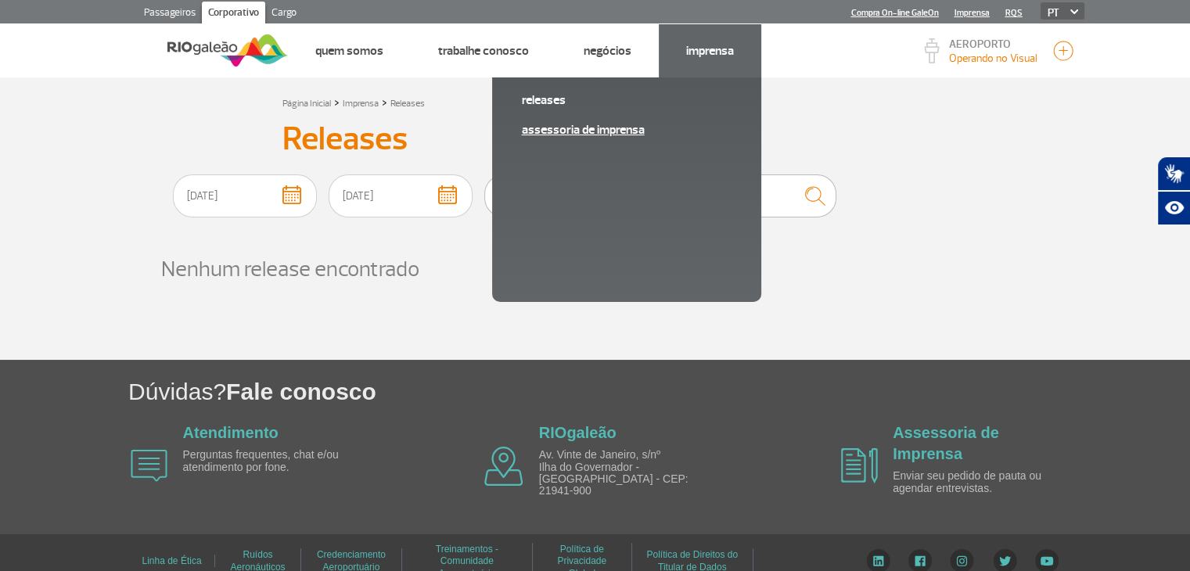
click at [635, 126] on link "Assessoria de Imprensa" at bounding box center [627, 129] width 210 height 17
